Goal: Task Accomplishment & Management: Manage account settings

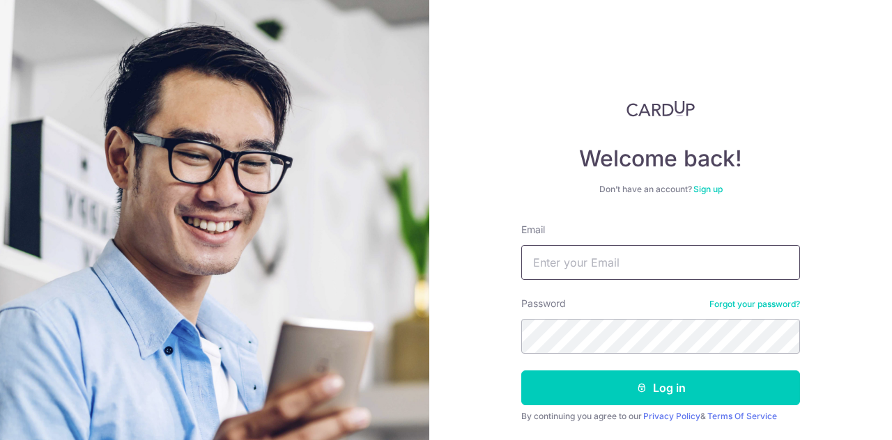
click at [612, 260] on input "Email" at bounding box center [660, 262] width 279 height 35
type input "[EMAIL_ADDRESS][DOMAIN_NAME]"
click at [521, 371] on button "Log in" at bounding box center [660, 388] width 279 height 35
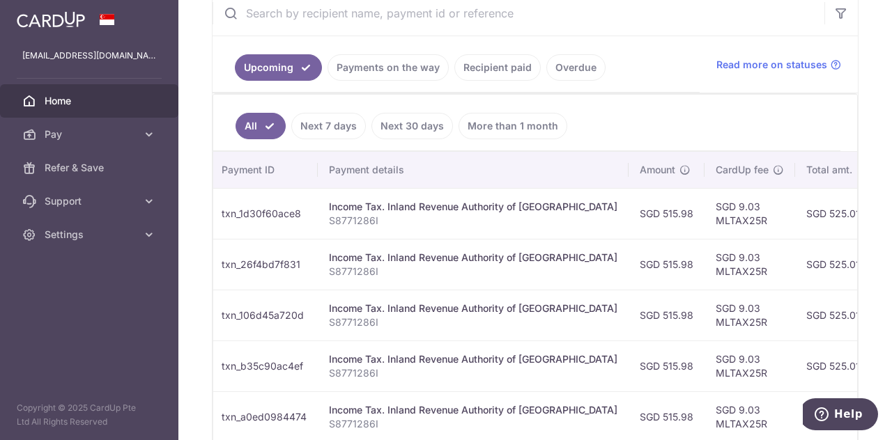
scroll to position [0, 433]
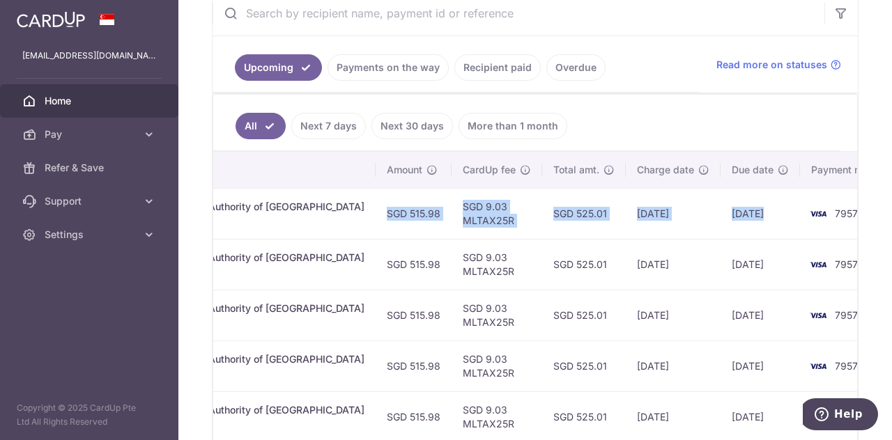
drag, startPoint x: 740, startPoint y: 207, endPoint x: 764, endPoint y: 208, distance: 23.7
click at [764, 208] on tr "Update payment Cancel payment Scheduled for charge txn_1d30f60ace8 Income Tax. …" at bounding box center [343, 213] width 1126 height 51
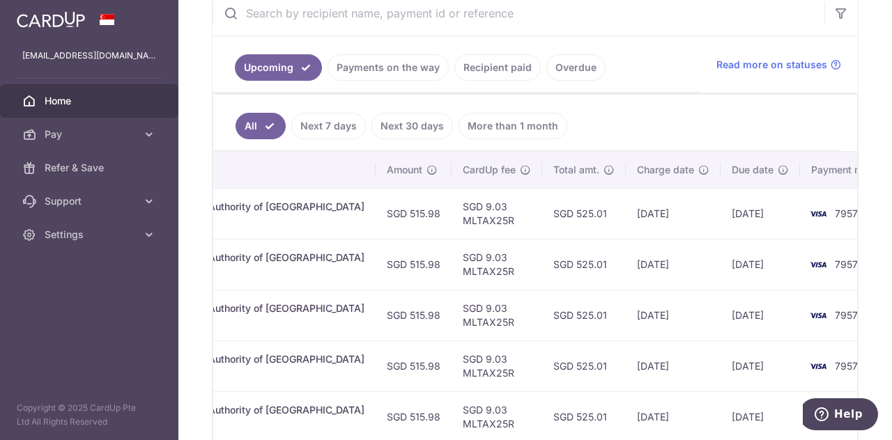
click at [865, 211] on div "× Pause Schedule Pause all future payments in this series Pause just this one p…" at bounding box center [534, 220] width 713 height 440
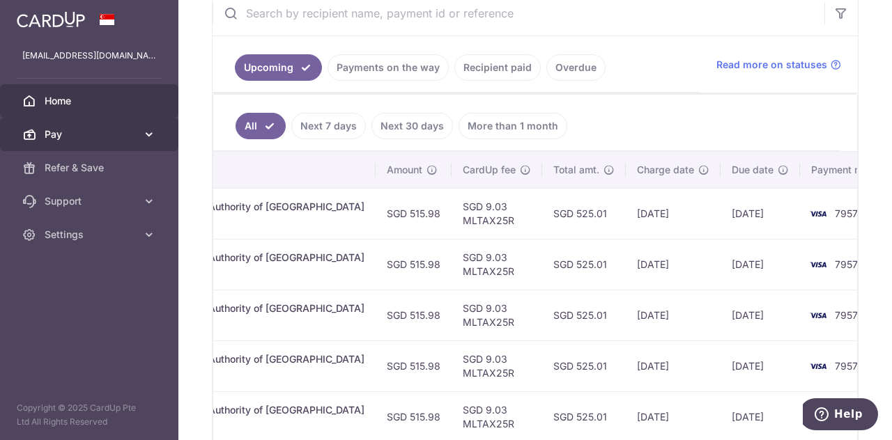
click at [130, 132] on span "Pay" at bounding box center [91, 134] width 92 height 14
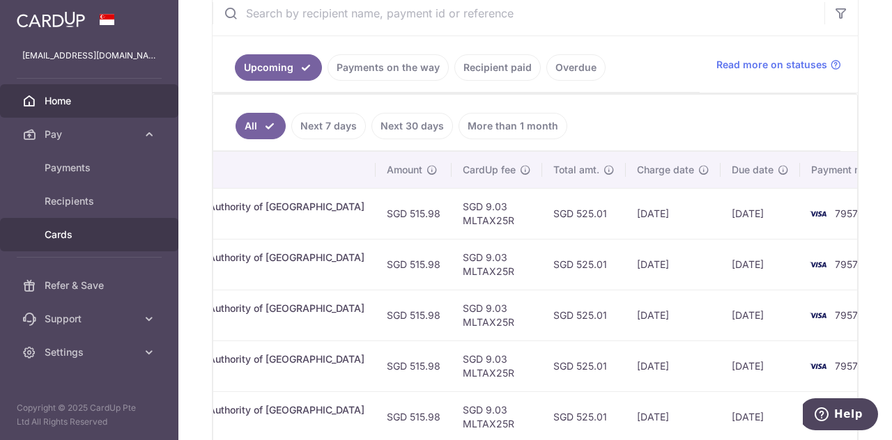
click at [74, 235] on span "Cards" at bounding box center [91, 235] width 92 height 14
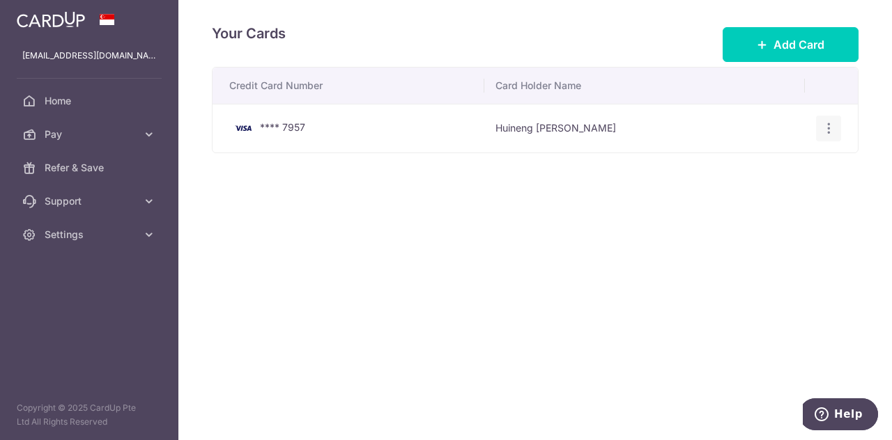
click at [830, 119] on div "View/Edit Delete" at bounding box center [829, 129] width 26 height 26
click at [830, 129] on icon "button" at bounding box center [828, 128] width 15 height 15
click at [758, 167] on span "View/Edit" at bounding box center [781, 167] width 95 height 17
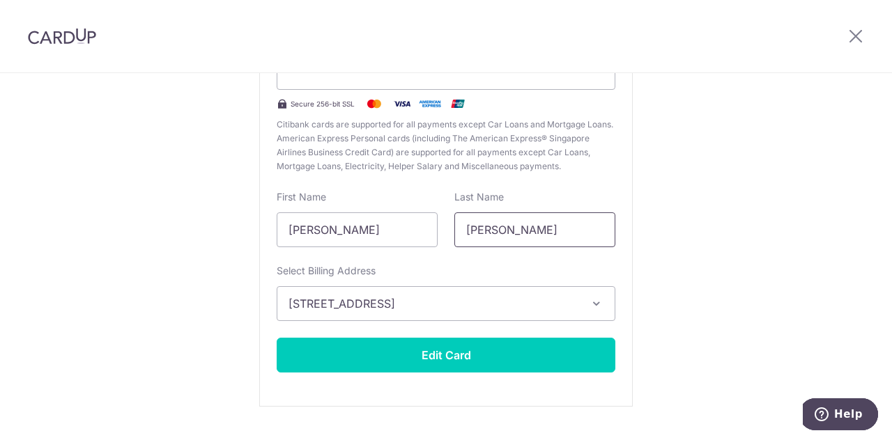
scroll to position [216, 0]
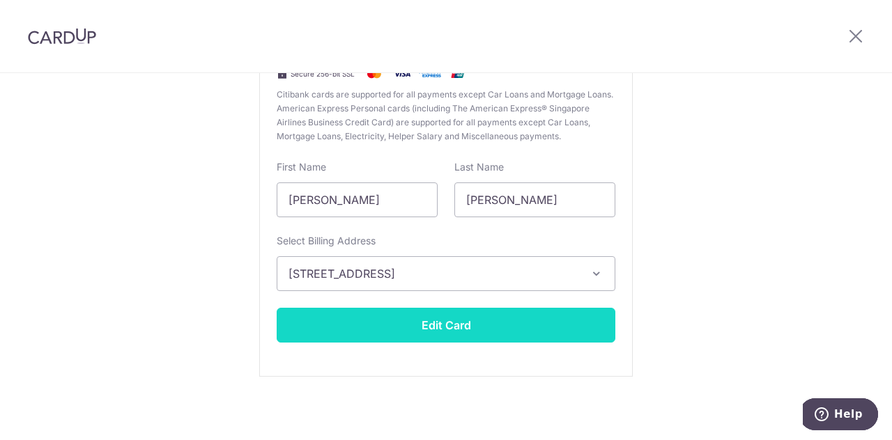
click at [447, 321] on button "Edit Card" at bounding box center [446, 325] width 339 height 35
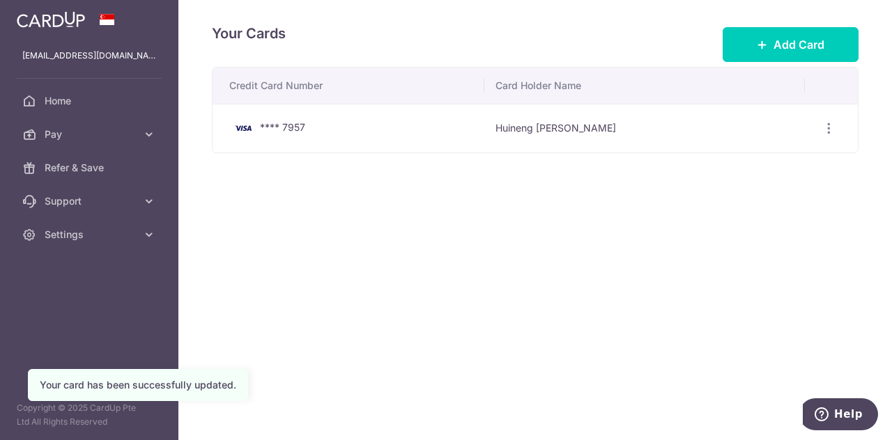
click at [653, 263] on div "Your Cards Add Card Credit Card Number Card Holder Name **** 7957 Huineng Cleme…" at bounding box center [534, 220] width 713 height 440
click at [830, 123] on icon "button" at bounding box center [828, 128] width 15 height 15
click at [711, 169] on icon at bounding box center [714, 167] width 17 height 17
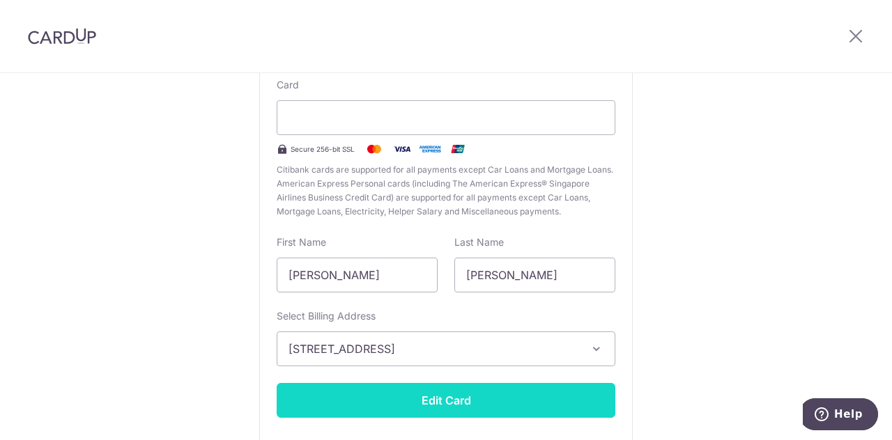
scroll to position [209, 0]
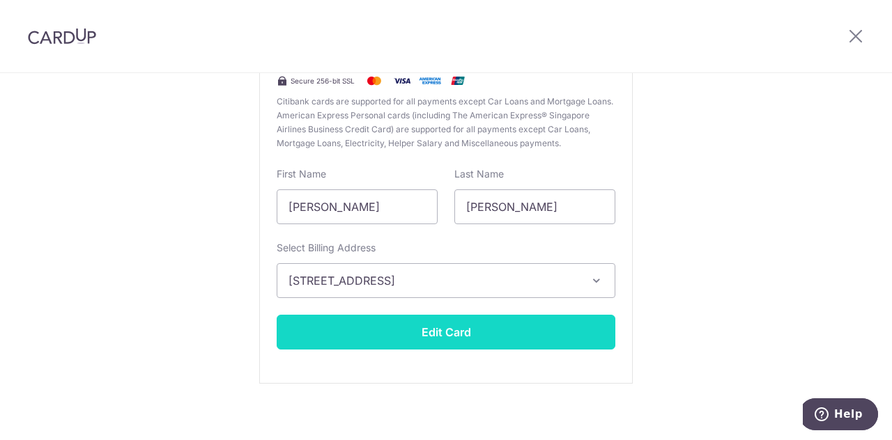
click at [435, 336] on button "Edit Card" at bounding box center [446, 332] width 339 height 35
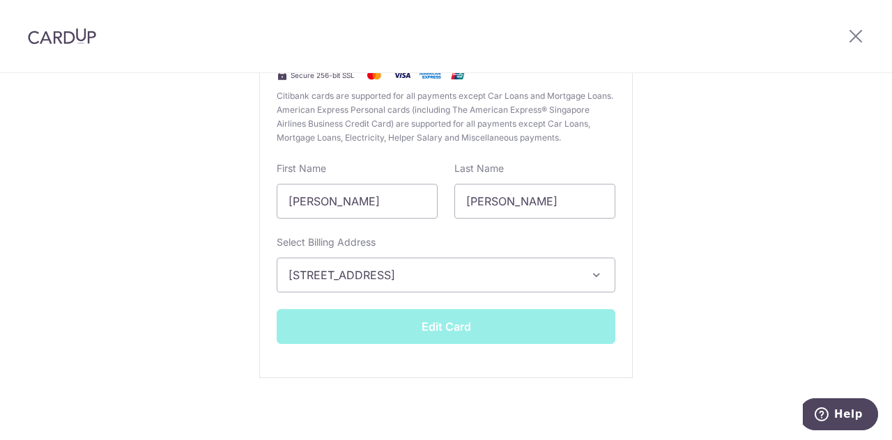
scroll to position [216, 0]
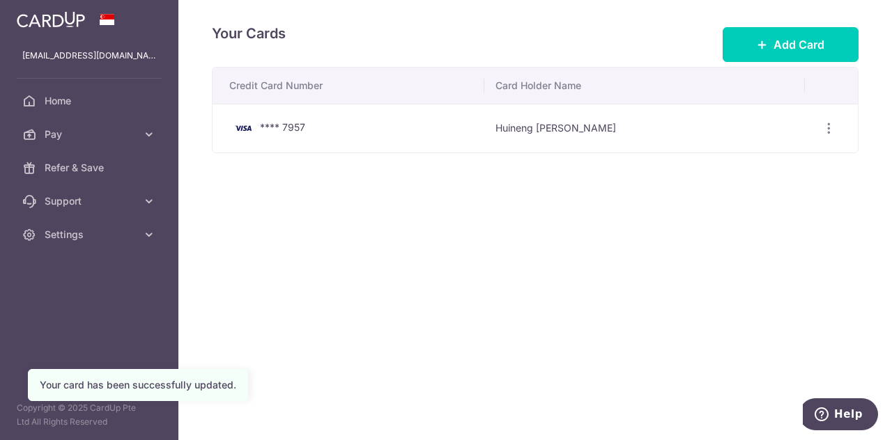
click at [644, 296] on div "Your Cards Add Card Credit Card Number Card Holder Name **** 7957 Huineng Cleme…" at bounding box center [534, 220] width 713 height 440
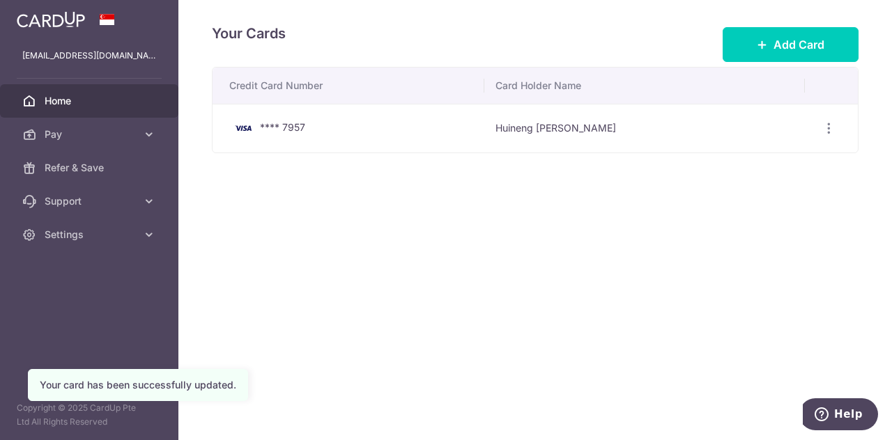
click at [74, 102] on span "Home" at bounding box center [91, 101] width 92 height 14
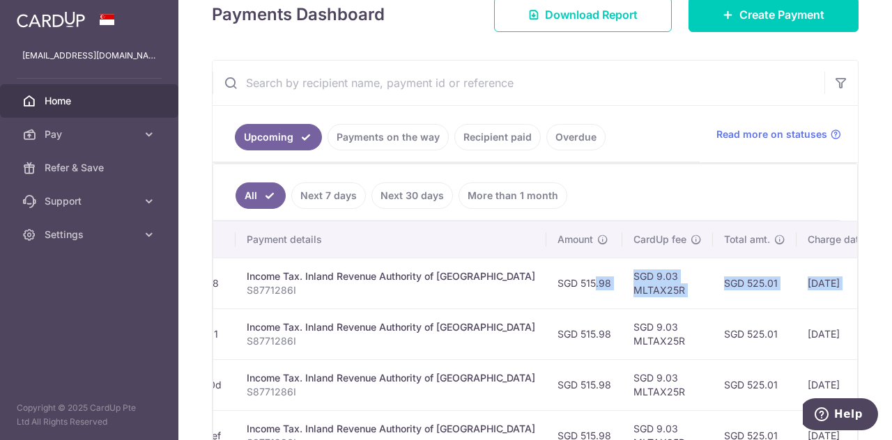
scroll to position [0, 433]
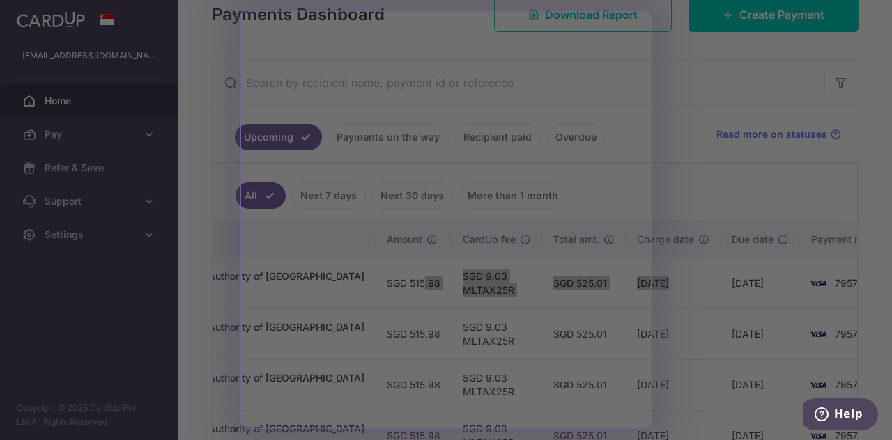
drag, startPoint x: 802, startPoint y: 286, endPoint x: 614, endPoint y: 277, distance: 187.6
click at [373, 268] on body "chnclement@hotmail.com Home Pay Payments Recipients Cards Refer & Save Support …" at bounding box center [446, 220] width 892 height 440
click at [704, 75] on div at bounding box center [450, 222] width 901 height 444
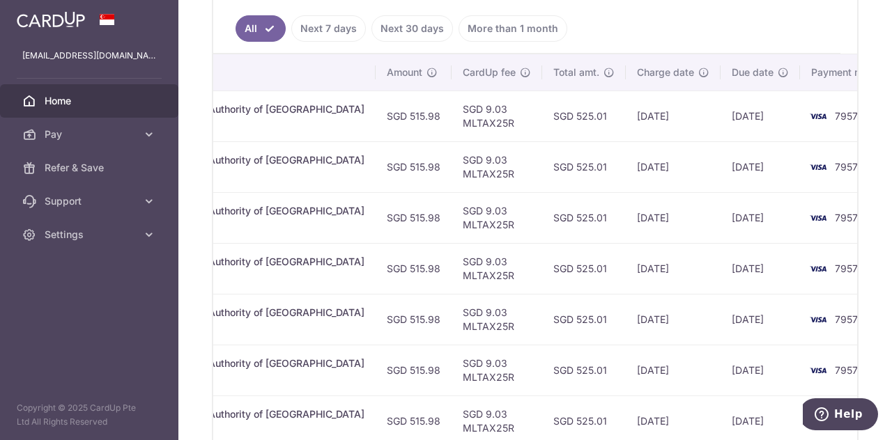
scroll to position [418, 0]
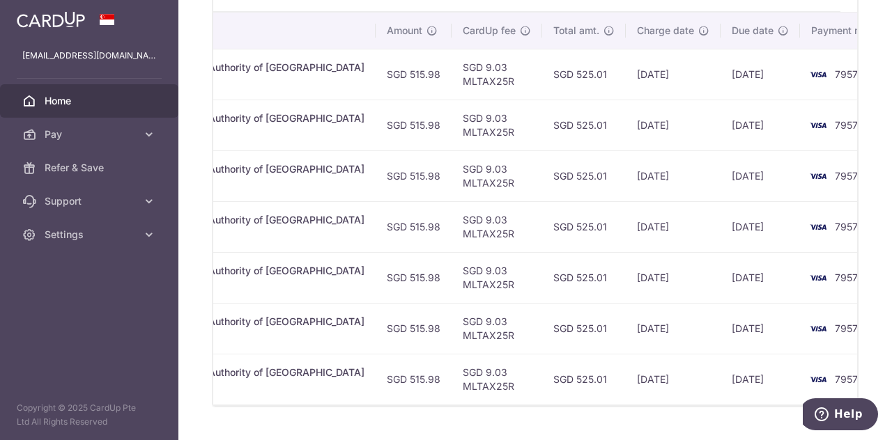
click at [804, 371] on img at bounding box center [818, 379] width 28 height 17
click at [804, 374] on img at bounding box center [818, 379] width 28 height 17
click at [835, 375] on span "7957" at bounding box center [846, 379] width 23 height 12
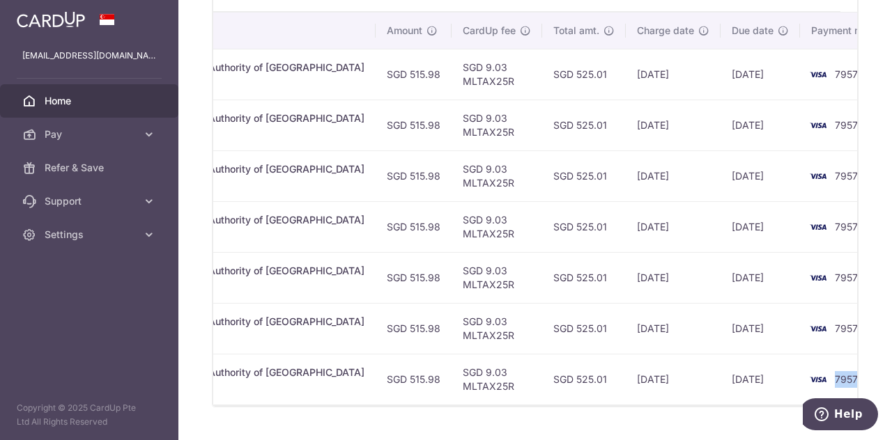
click at [835, 375] on span "7957" at bounding box center [846, 379] width 23 height 12
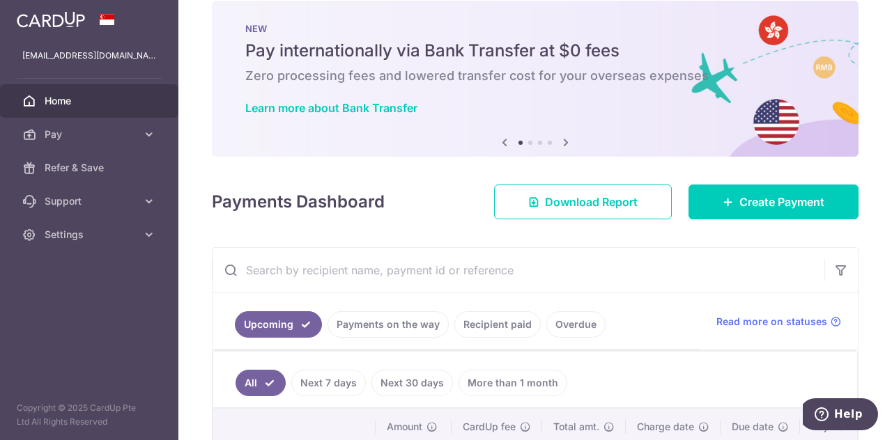
scroll to position [0, 0]
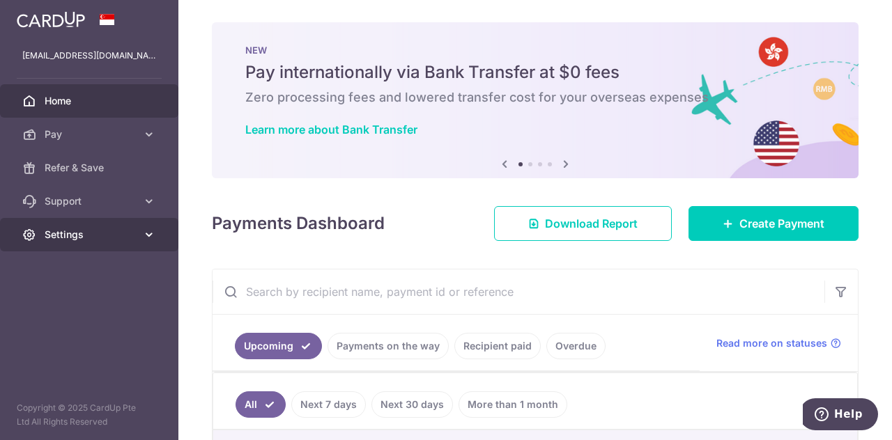
click at [139, 233] on link "Settings" at bounding box center [89, 234] width 178 height 33
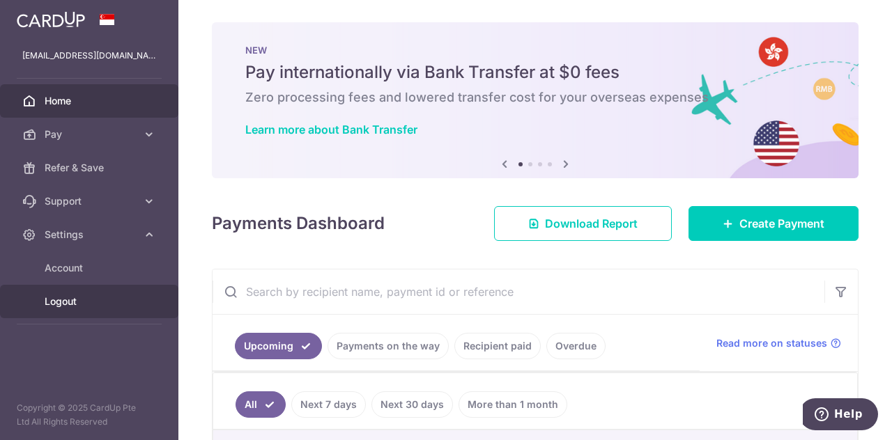
click at [77, 298] on span "Logout" at bounding box center [91, 302] width 92 height 14
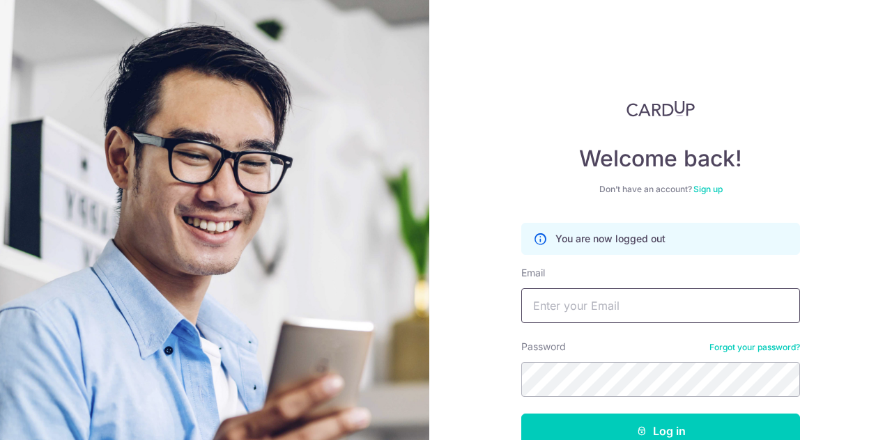
click at [557, 304] on input "Email" at bounding box center [660, 305] width 279 height 35
type input "[EMAIL_ADDRESS][DOMAIN_NAME]"
click at [521, 414] on button "Log in" at bounding box center [660, 431] width 279 height 35
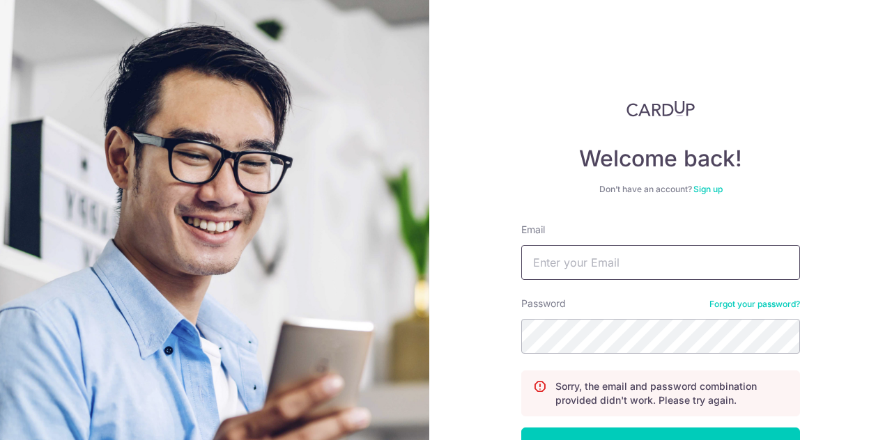
click at [663, 265] on input "Email" at bounding box center [660, 262] width 279 height 35
type input "[EMAIL_ADDRESS][DOMAIN_NAME]"
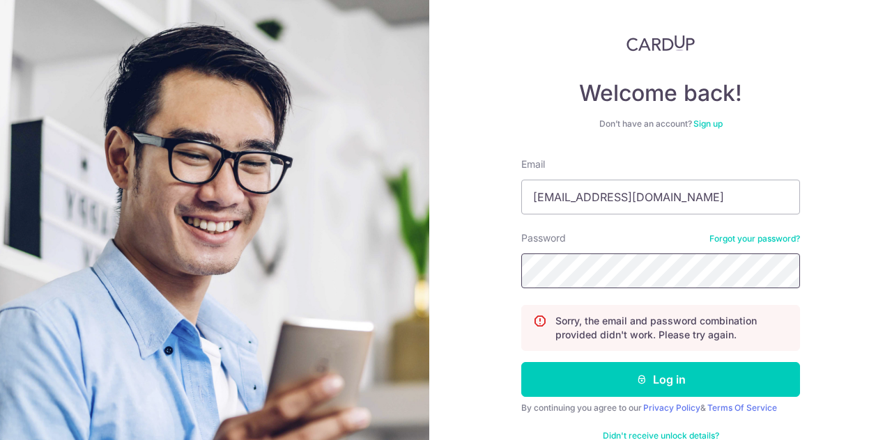
scroll to position [99, 0]
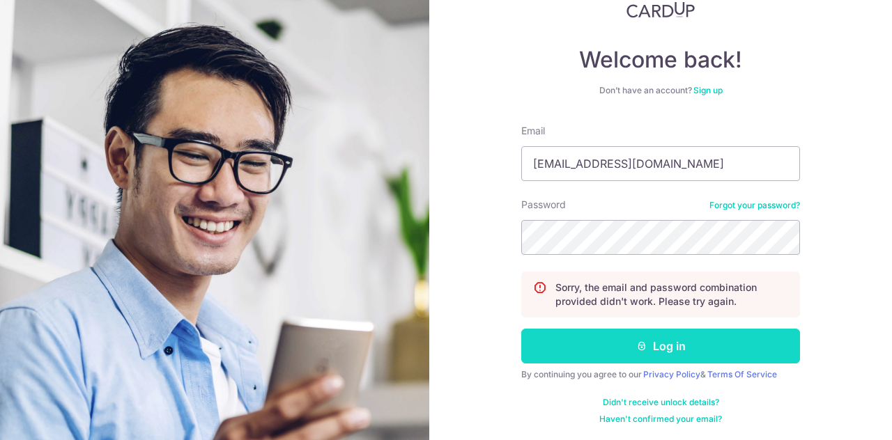
click at [667, 353] on button "Log in" at bounding box center [660, 346] width 279 height 35
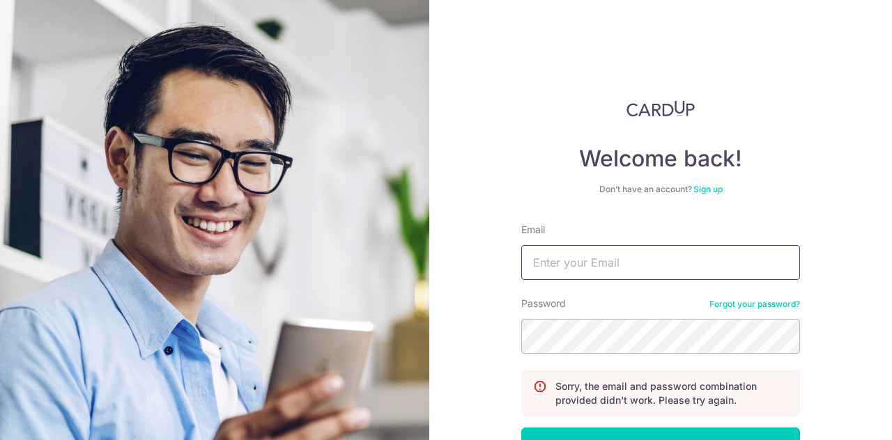
click at [627, 261] on input "Email" at bounding box center [660, 262] width 279 height 35
type input "[EMAIL_ADDRESS][DOMAIN_NAME]"
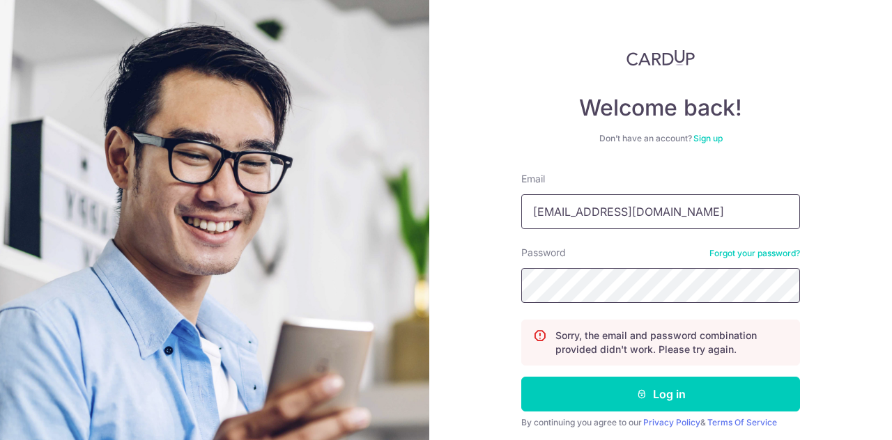
scroll to position [70, 0]
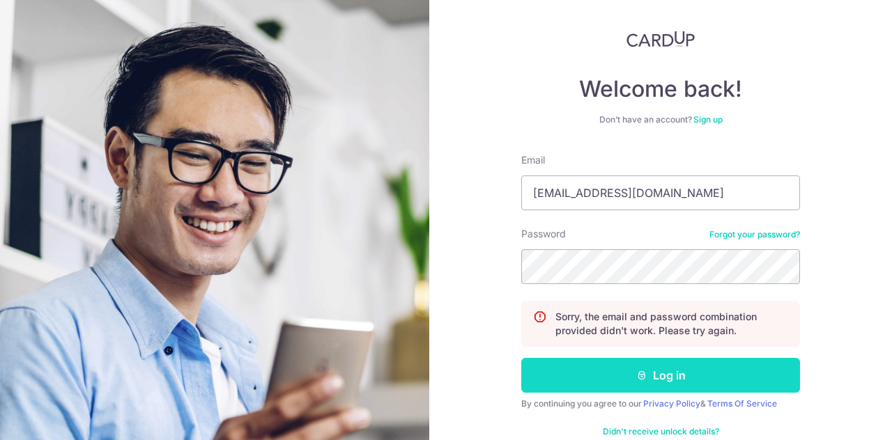
click at [631, 380] on button "Log in" at bounding box center [660, 375] width 279 height 35
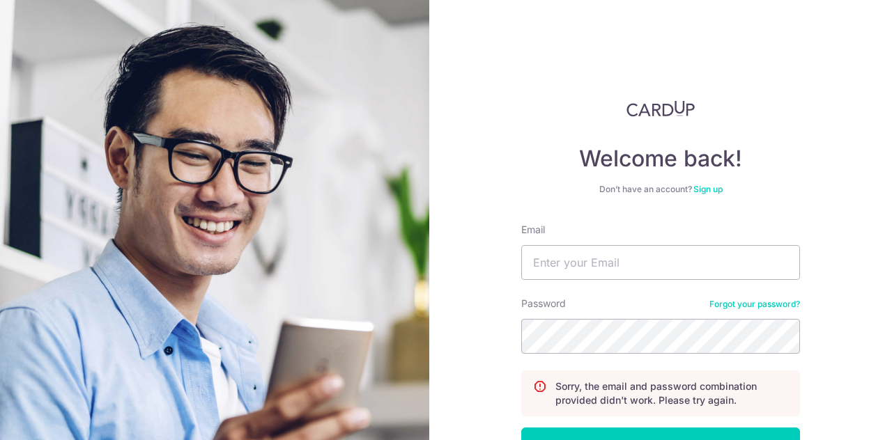
click at [721, 300] on link "Forgot your password?" at bounding box center [754, 304] width 91 height 11
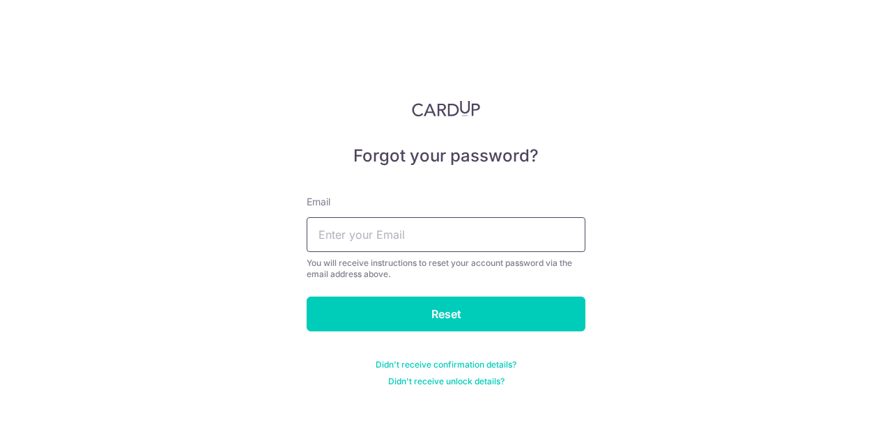
click at [393, 240] on input "text" at bounding box center [446, 234] width 279 height 35
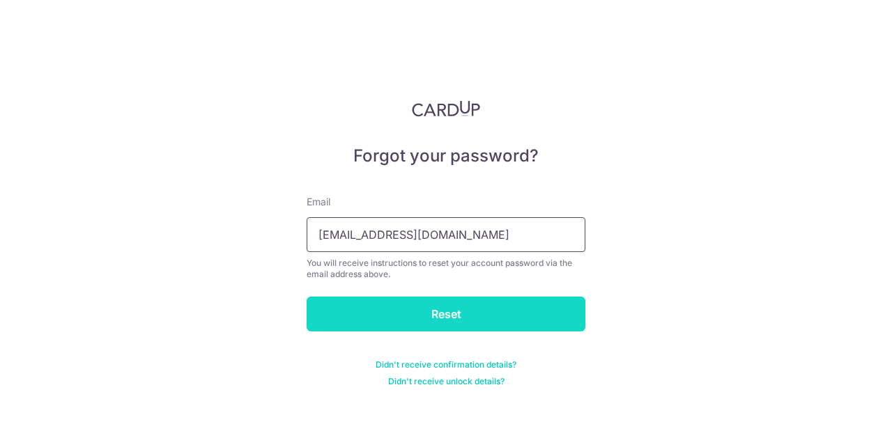
type input "[EMAIL_ADDRESS][DOMAIN_NAME]"
click at [429, 314] on input "Reset" at bounding box center [446, 314] width 279 height 35
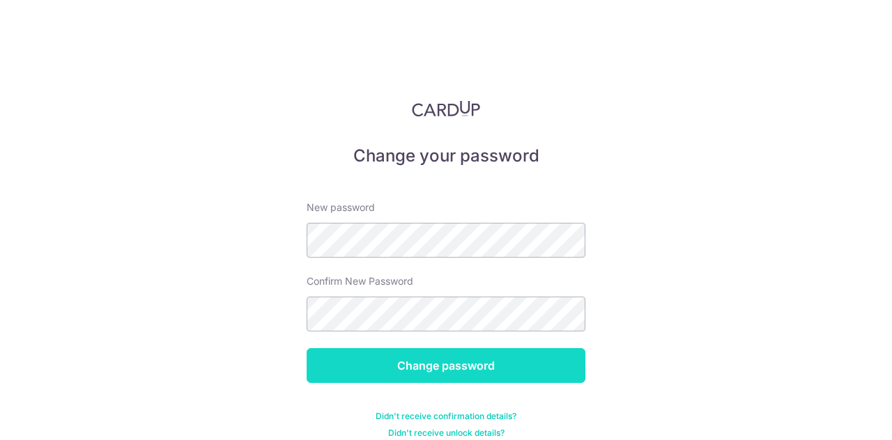
click at [422, 363] on input "Change password" at bounding box center [446, 365] width 279 height 35
